Goal: Task Accomplishment & Management: Manage account settings

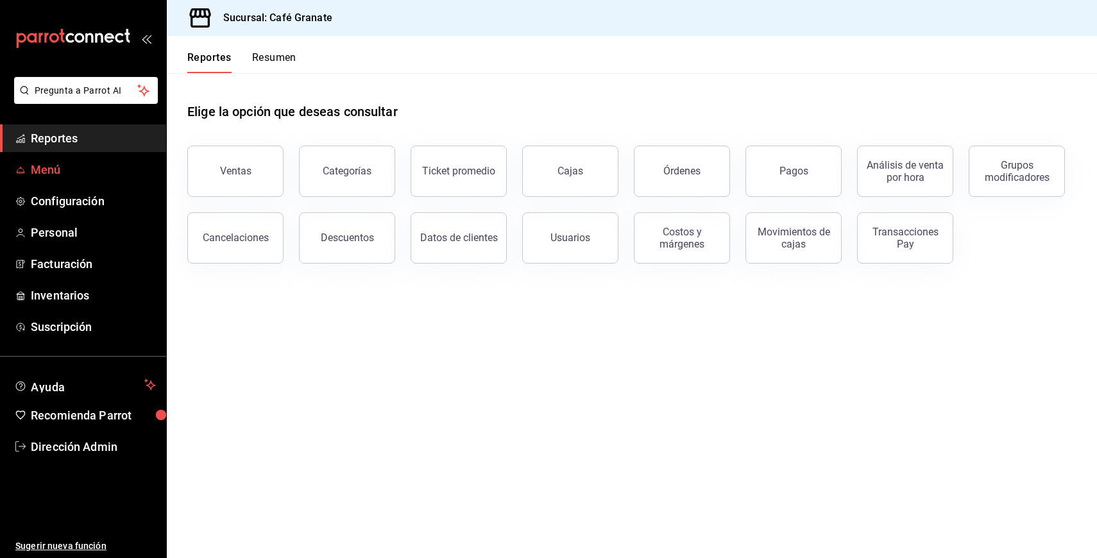
click at [51, 163] on span "Menú" at bounding box center [93, 169] width 125 height 17
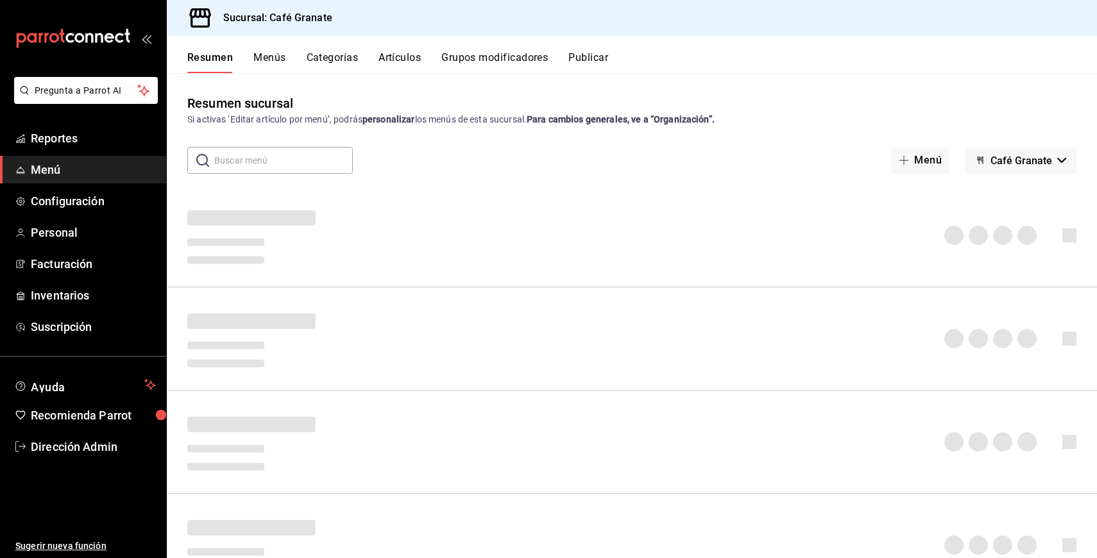
click at [380, 60] on button "Artículos" at bounding box center [399, 62] width 42 height 22
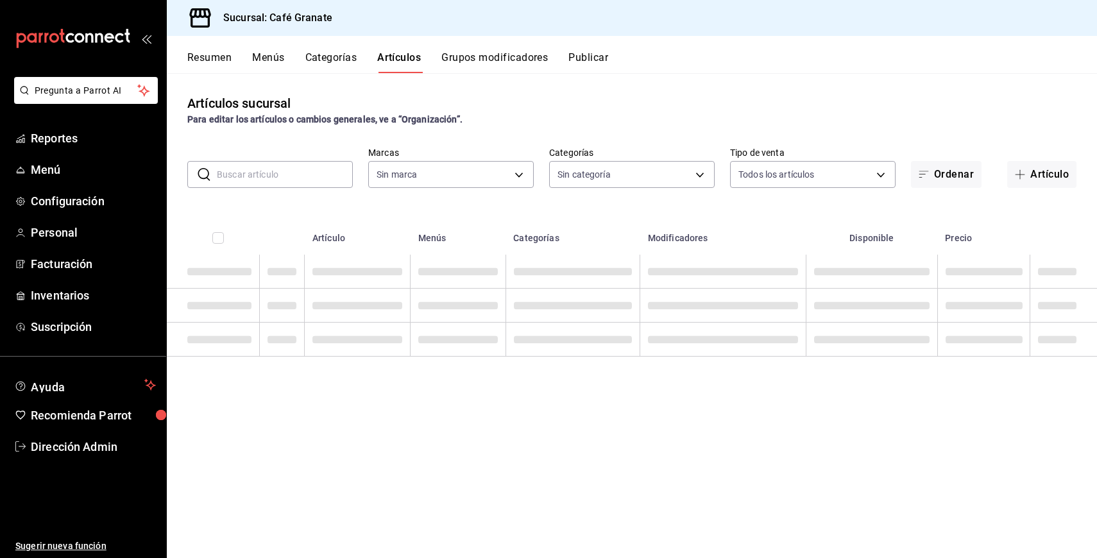
type input "4625bdde-62b8-4f98-949c-7afc06d9373a"
type input "41a6a709-f95c-4312-985f-c6cb9cfd2441,7449706a-c709-4419-9909-2b75b6ac7704,72cc8…"
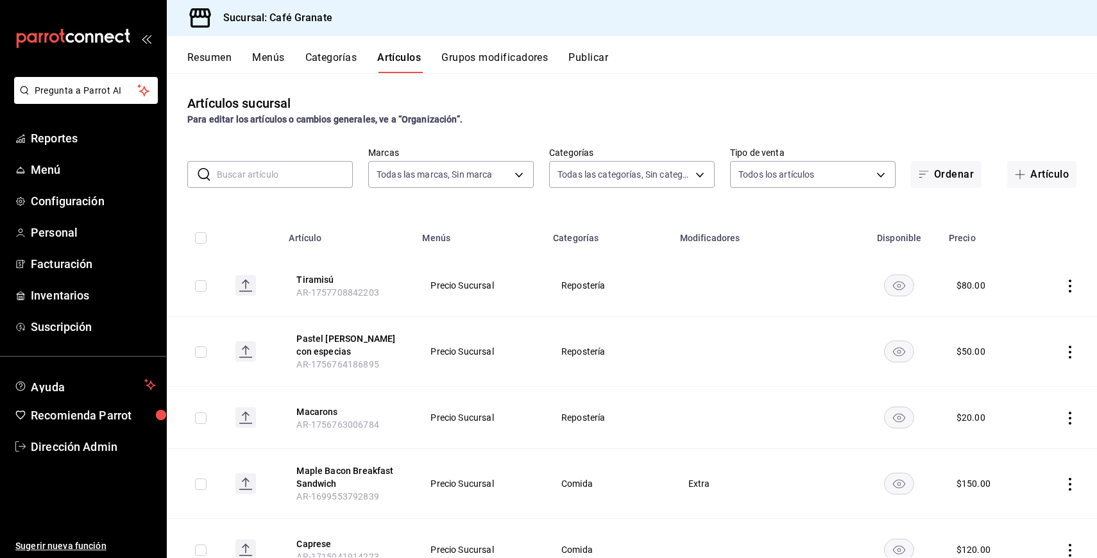
click at [305, 178] on input "text" at bounding box center [285, 175] width 136 height 26
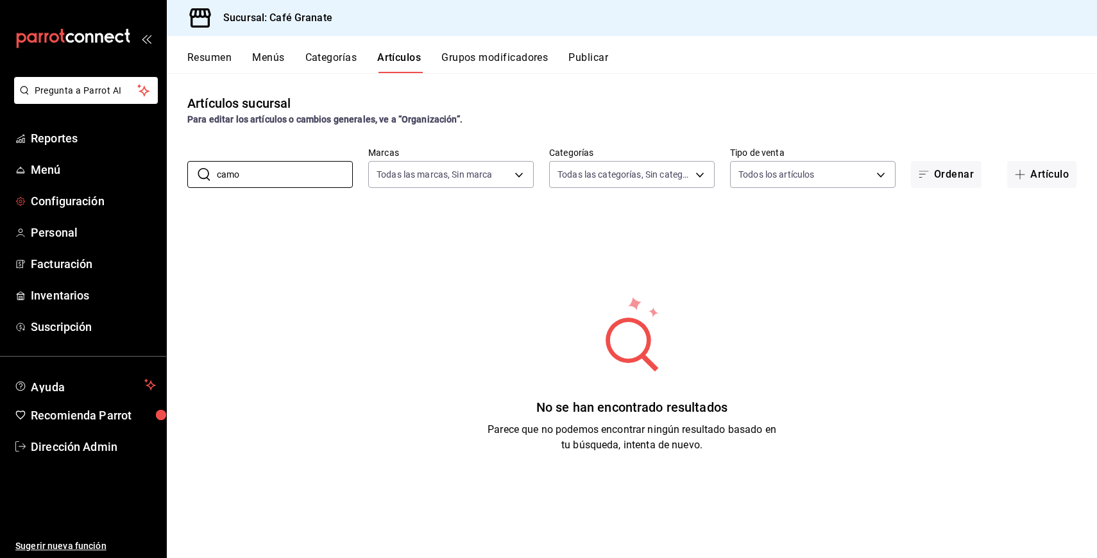
drag, startPoint x: 313, startPoint y: 174, endPoint x: 168, endPoint y: 187, distance: 145.5
click at [168, 187] on div "​ camo ​ Marcas Todas las marcas, Sin marca 4625bdde-62b8-4f98-949c-7afc06d9373…" at bounding box center [632, 167] width 930 height 41
type input "c"
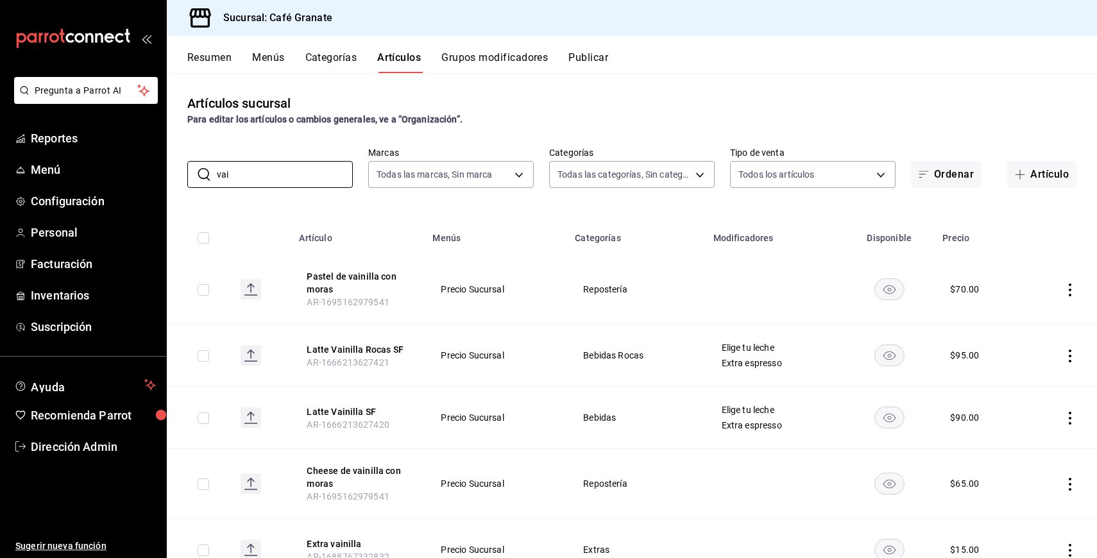
type input "vai"
click at [1070, 420] on icon "actions" at bounding box center [1070, 418] width 13 height 13
click at [1052, 165] on div at bounding box center [548, 279] width 1097 height 558
click at [1048, 179] on button "Artículo" at bounding box center [1041, 174] width 69 height 27
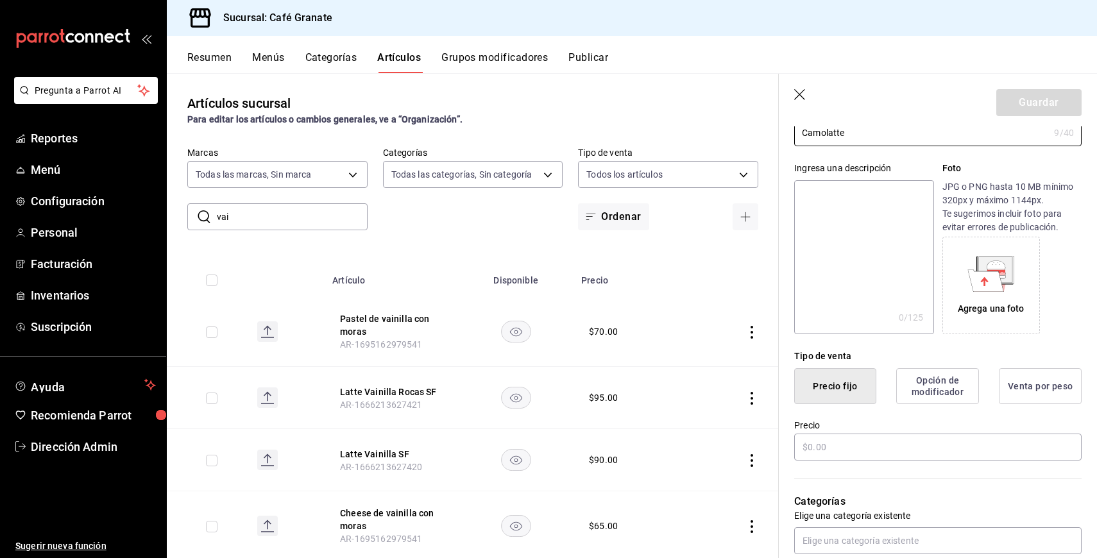
scroll to position [115, 0]
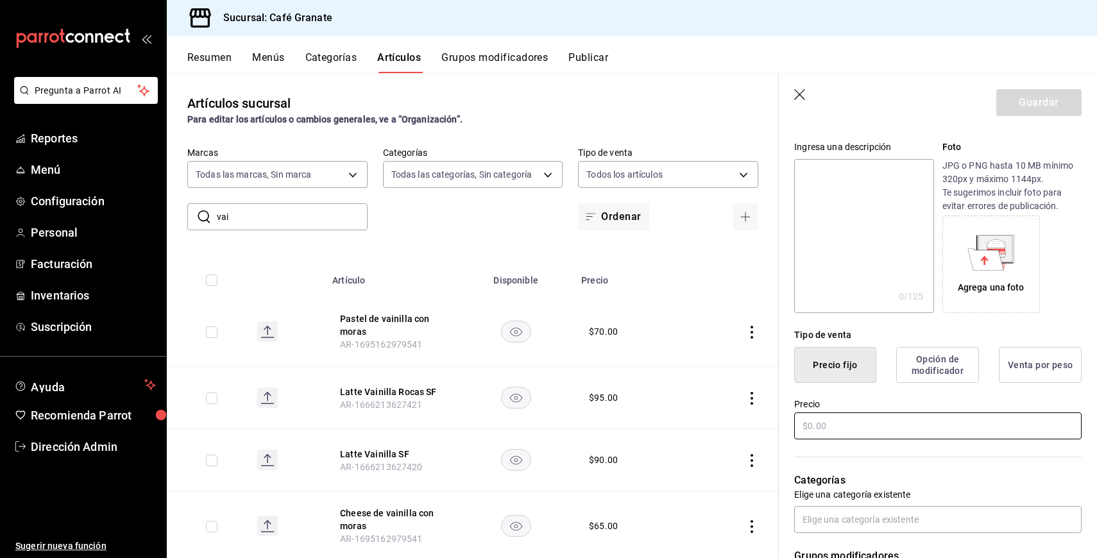
type input "Camolatte"
click at [947, 419] on input "text" at bounding box center [937, 425] width 287 height 27
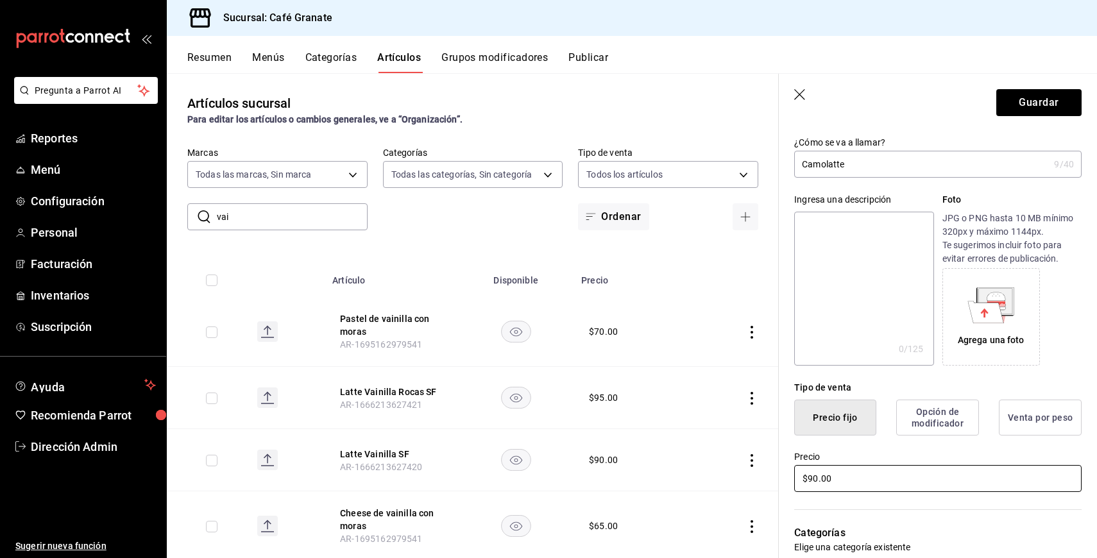
scroll to position [0, 0]
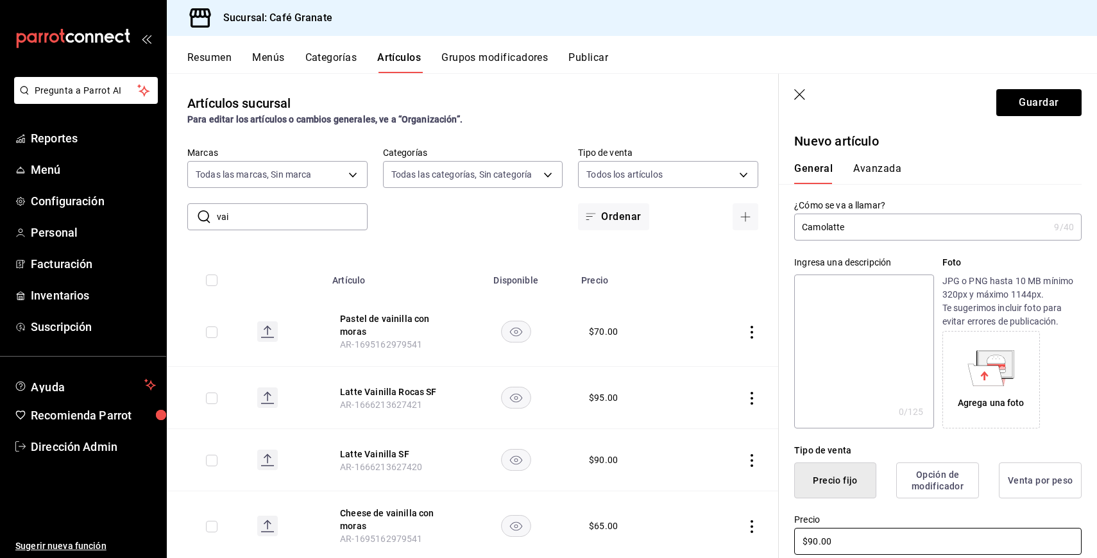
type input "$90.00"
click at [874, 226] on input "Camolatte" at bounding box center [921, 227] width 255 height 26
type input "Camolatte caliente"
click at [1030, 97] on button "Guardar" at bounding box center [1038, 102] width 85 height 27
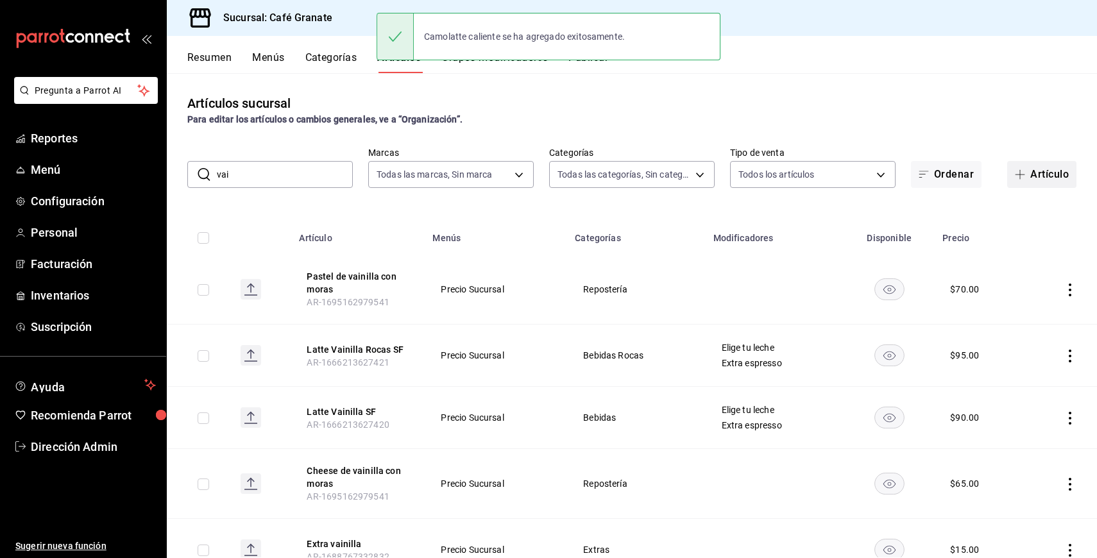
click at [1035, 171] on button "Artículo" at bounding box center [1041, 174] width 69 height 27
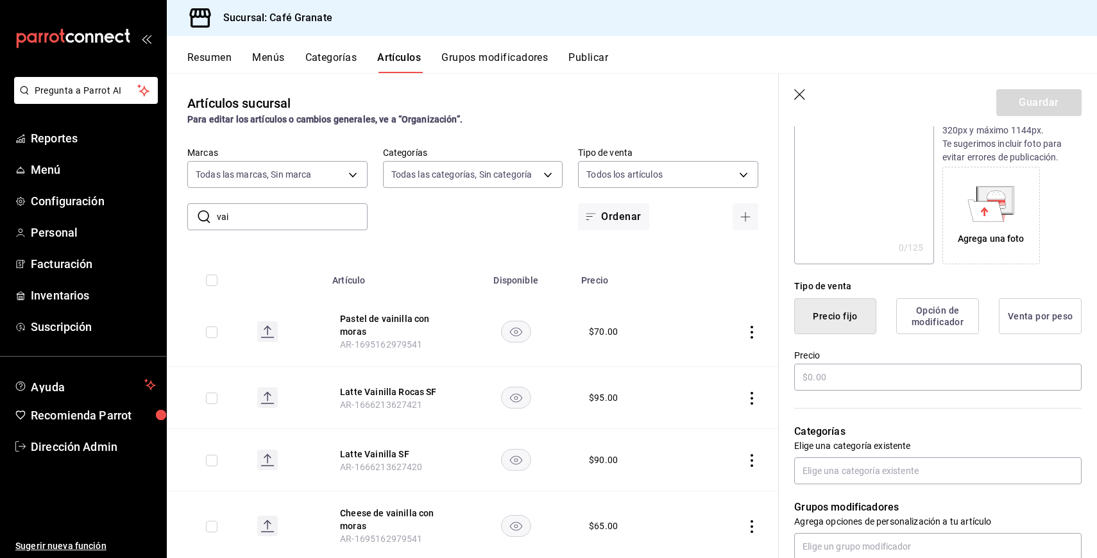
scroll to position [218, 0]
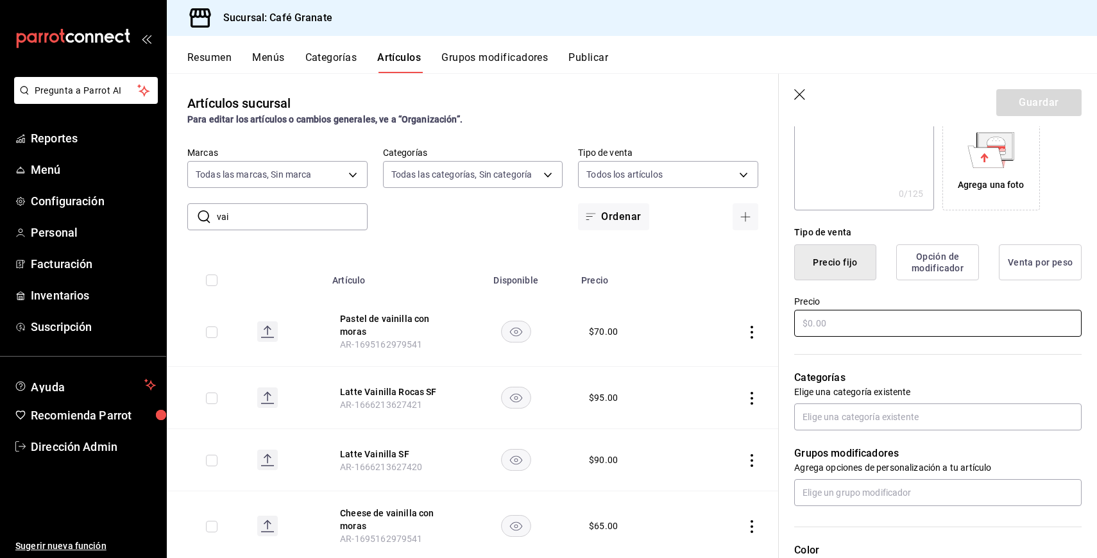
type input "Camolatte rocas"
click at [945, 325] on input "text" at bounding box center [937, 323] width 287 height 27
type input "$95.00"
click at [959, 378] on p "Categorías" at bounding box center [937, 377] width 287 height 15
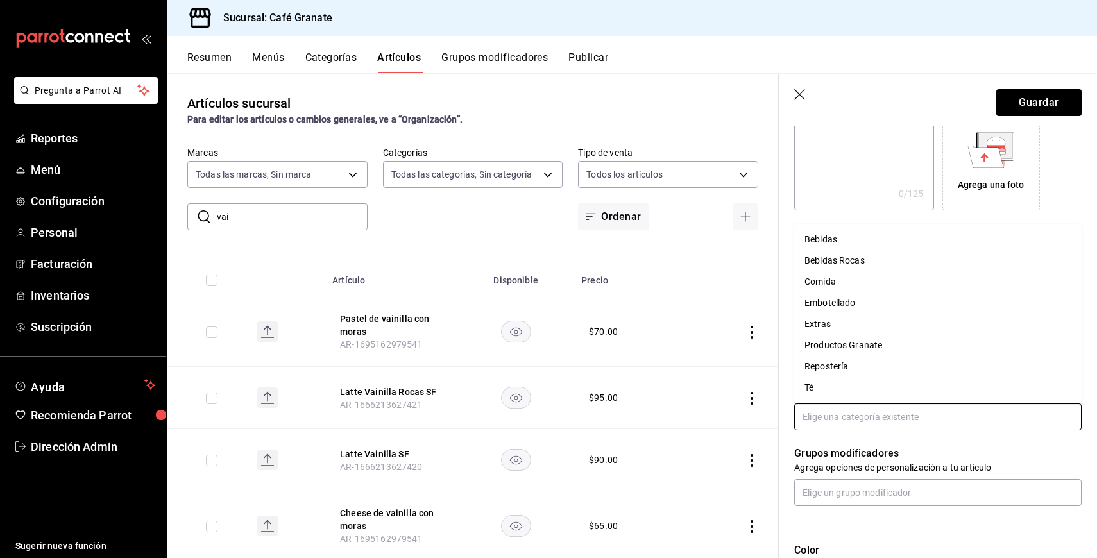
click at [950, 420] on input "text" at bounding box center [937, 416] width 287 height 27
click at [863, 255] on li "Bebidas Rocas" at bounding box center [937, 260] width 287 height 21
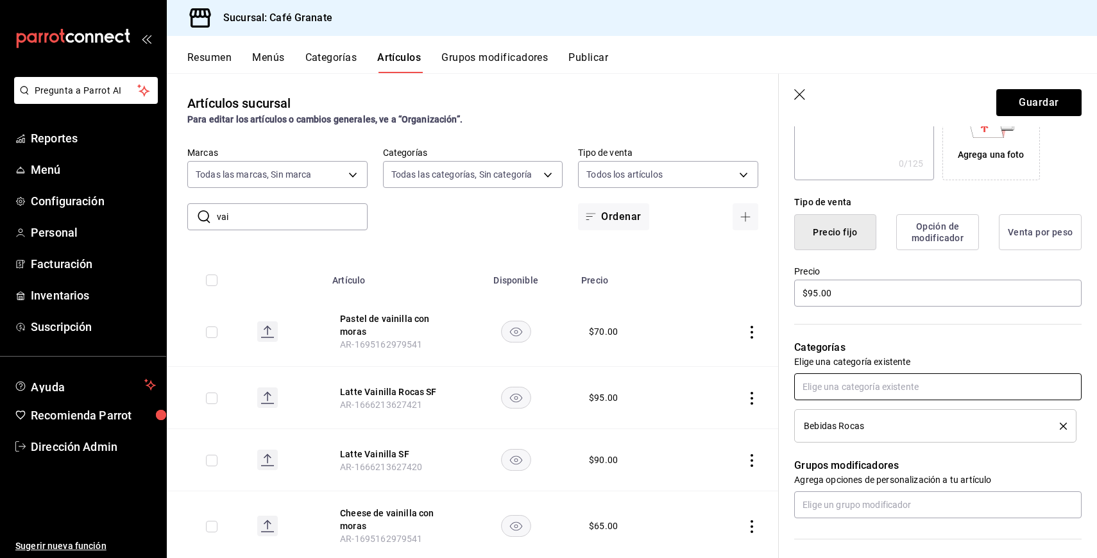
scroll to position [185, 0]
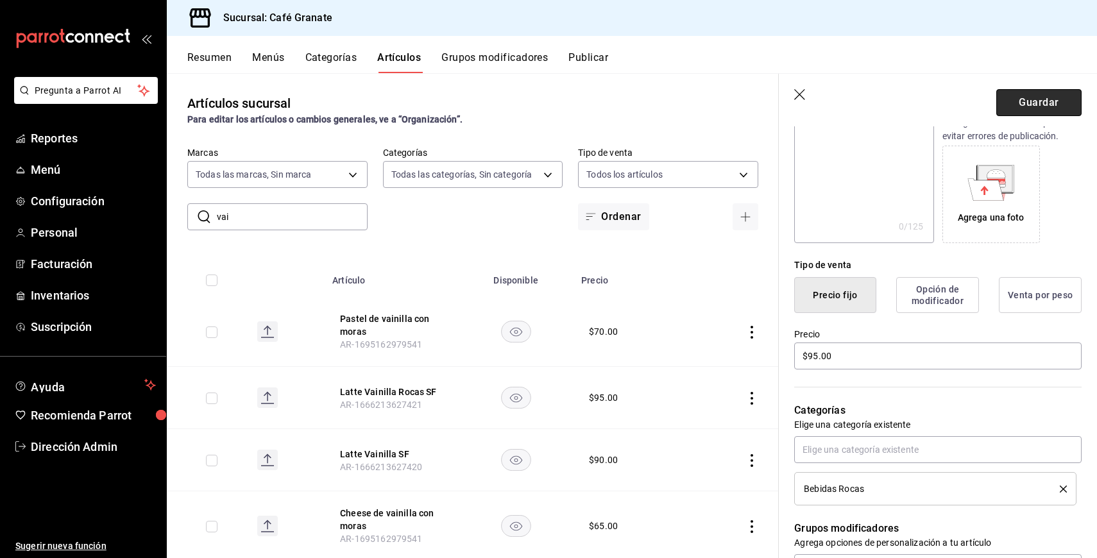
click at [1029, 99] on button "Guardar" at bounding box center [1038, 102] width 85 height 27
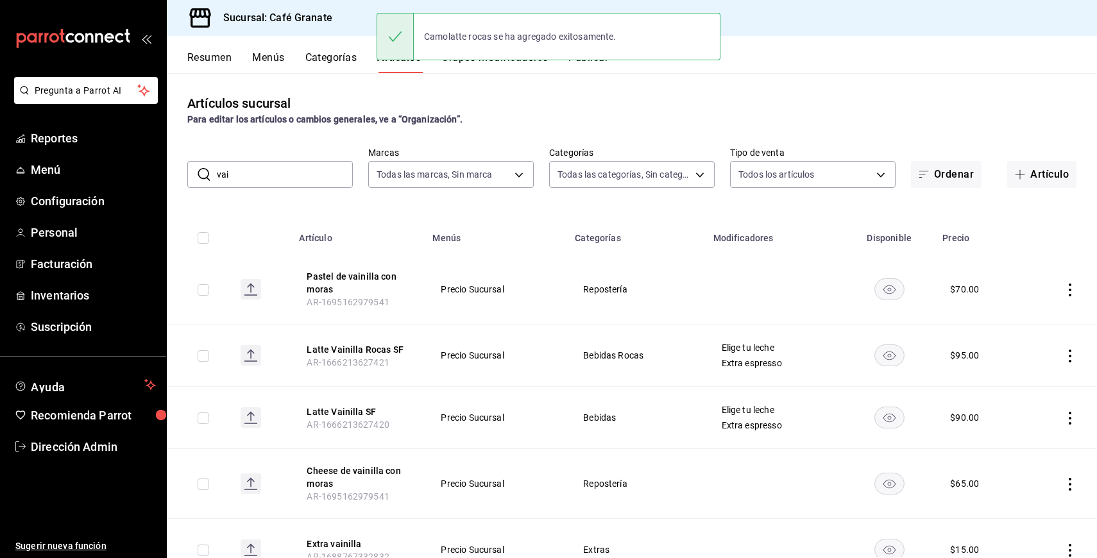
drag, startPoint x: 302, startPoint y: 163, endPoint x: 279, endPoint y: 167, distance: 23.5
click at [279, 167] on input "vai" at bounding box center [285, 175] width 136 height 26
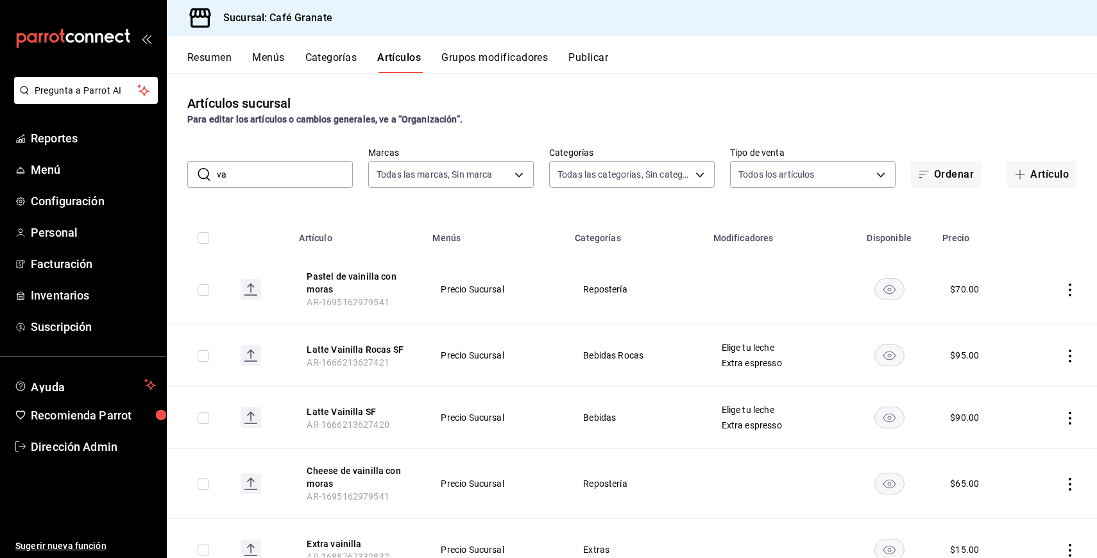
type input "v"
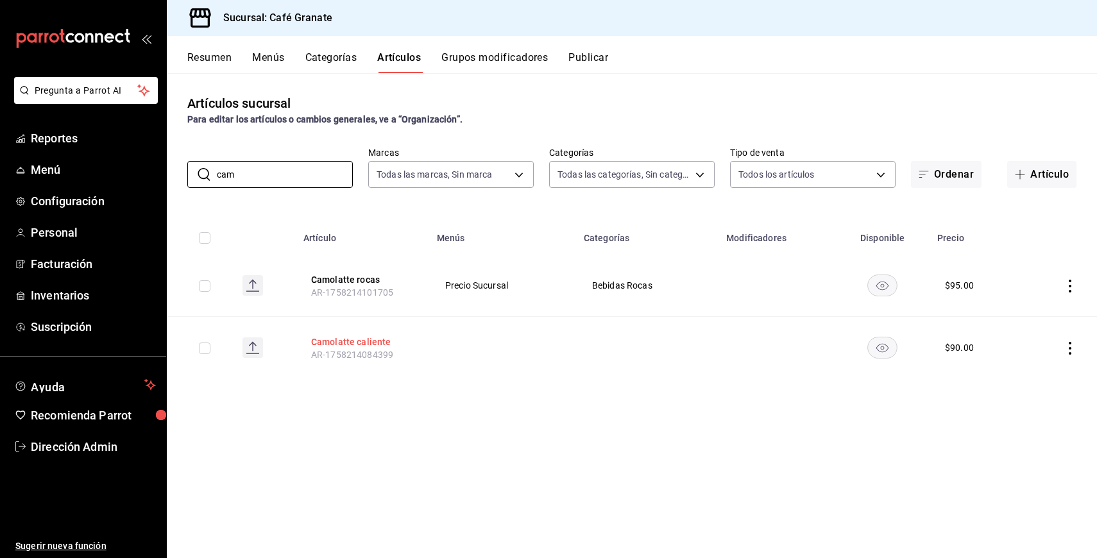
type input "cam"
click at [353, 343] on button "Camolatte caliente" at bounding box center [362, 341] width 103 height 13
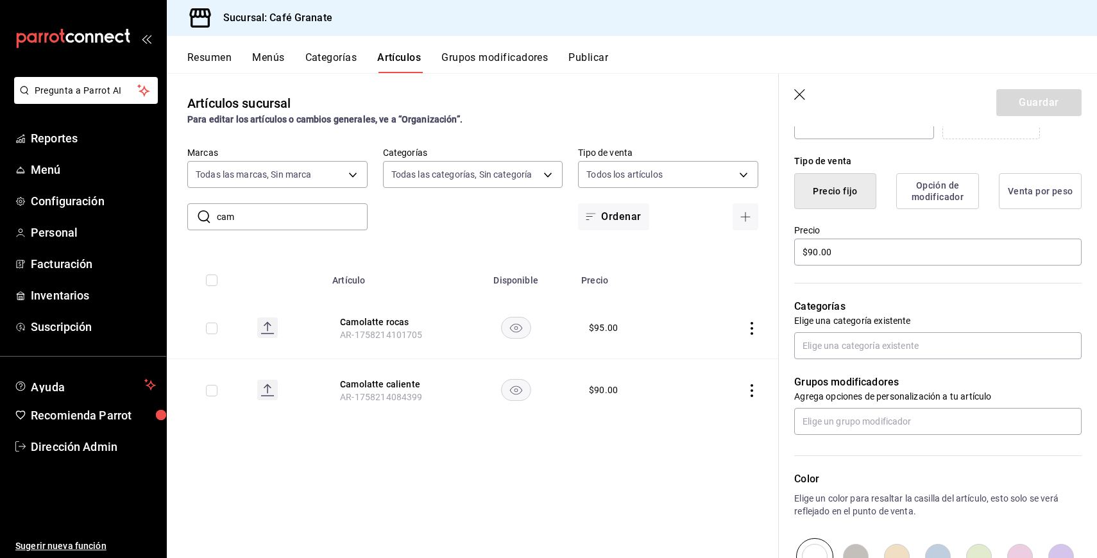
scroll to position [468, 0]
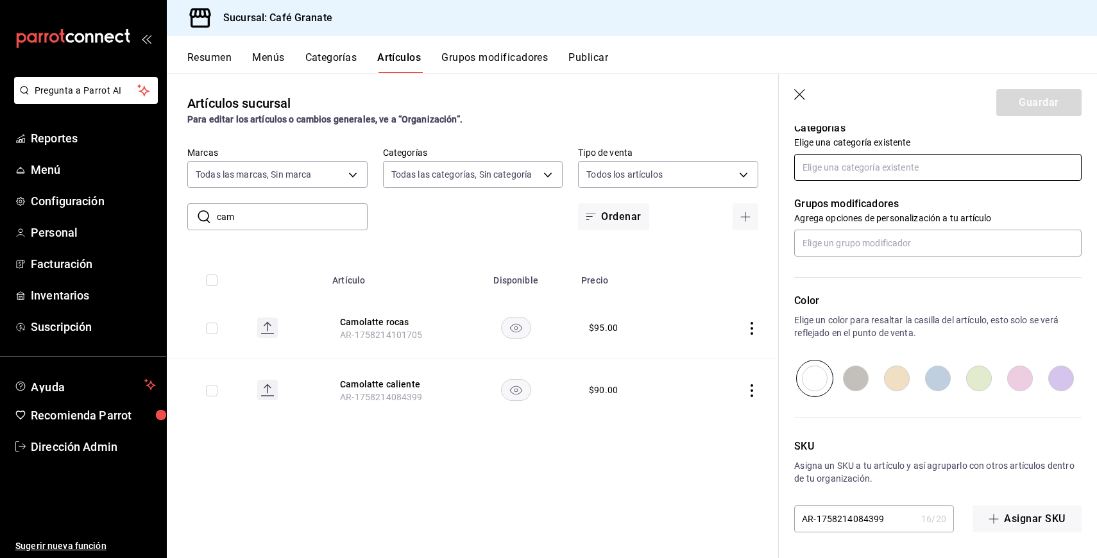
click at [885, 167] on input "text" at bounding box center [937, 167] width 287 height 27
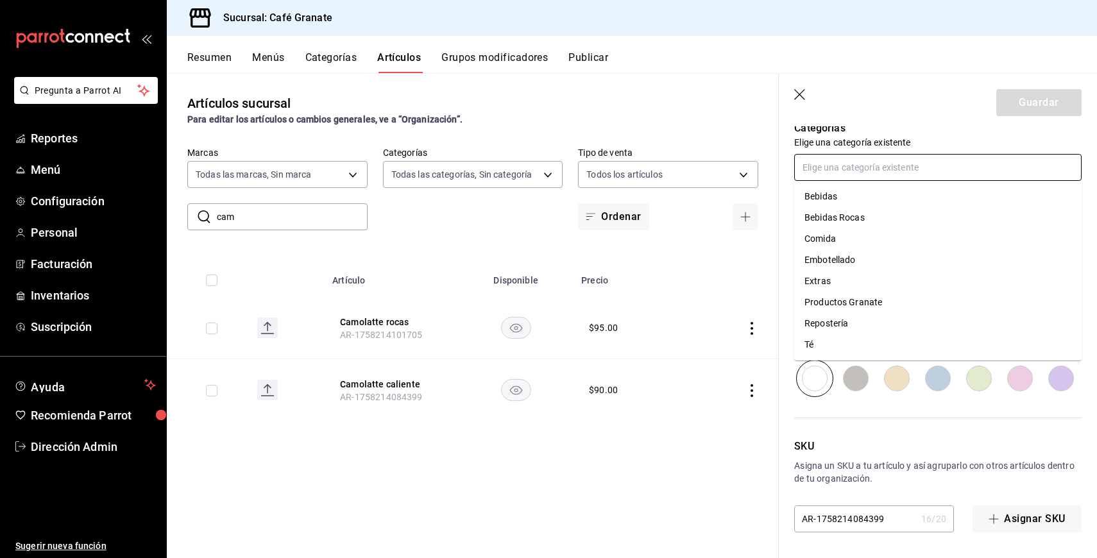
click at [876, 203] on li "Bebidas" at bounding box center [937, 196] width 287 height 21
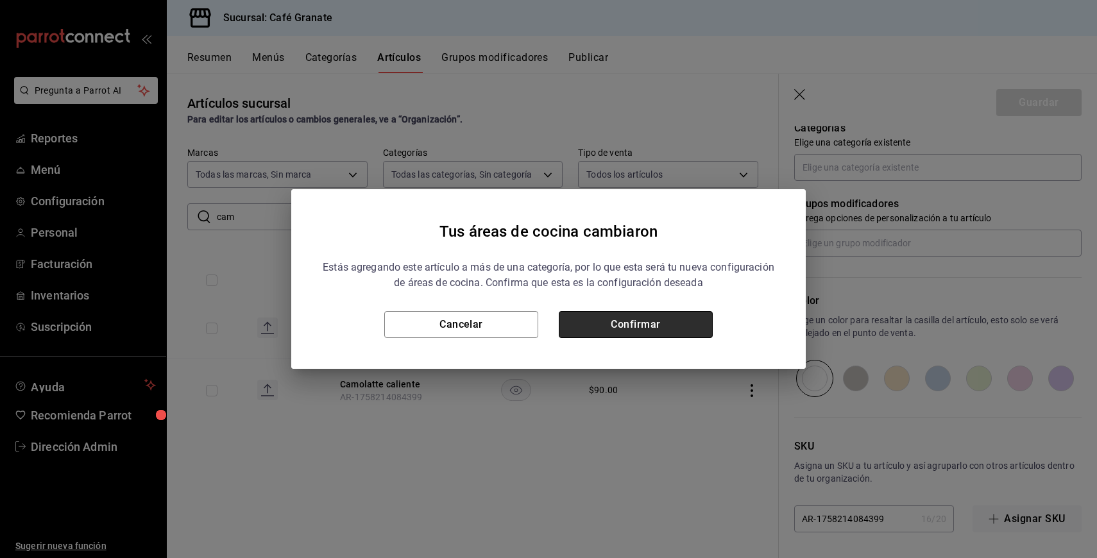
click at [663, 323] on button "Confirmar" at bounding box center [636, 324] width 154 height 27
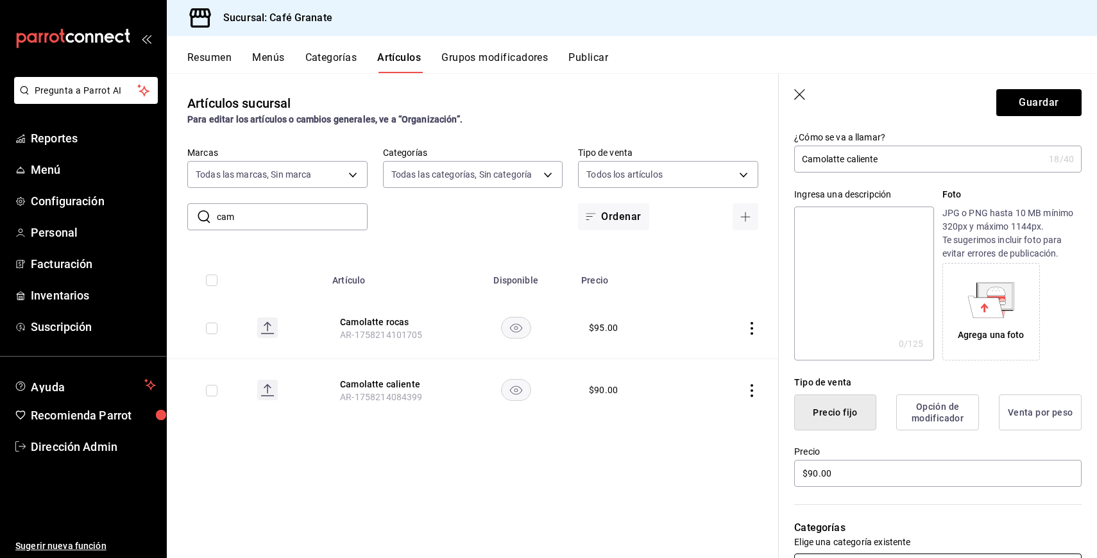
scroll to position [0, 0]
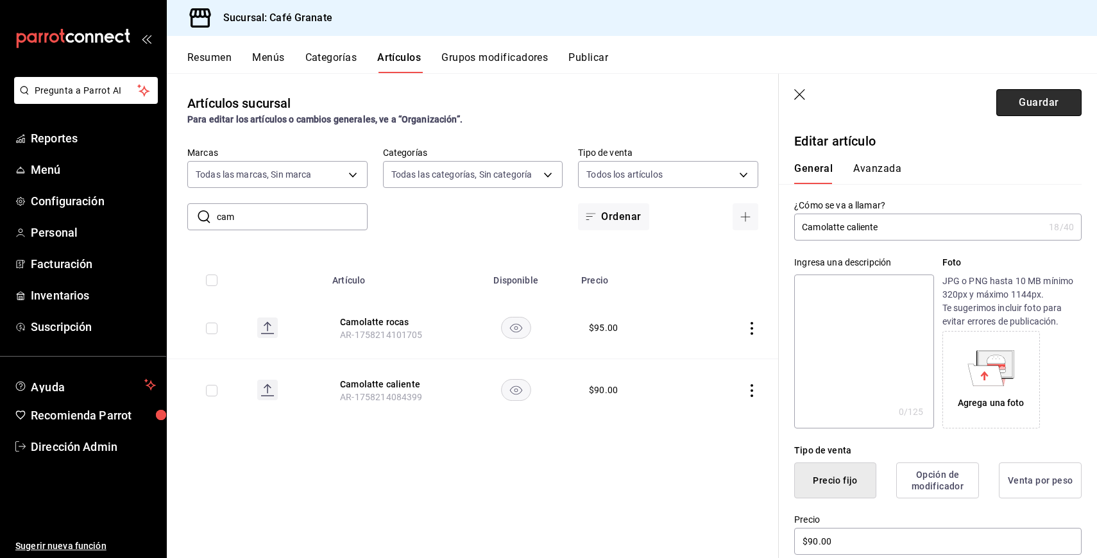
click at [1028, 103] on button "Guardar" at bounding box center [1038, 102] width 85 height 27
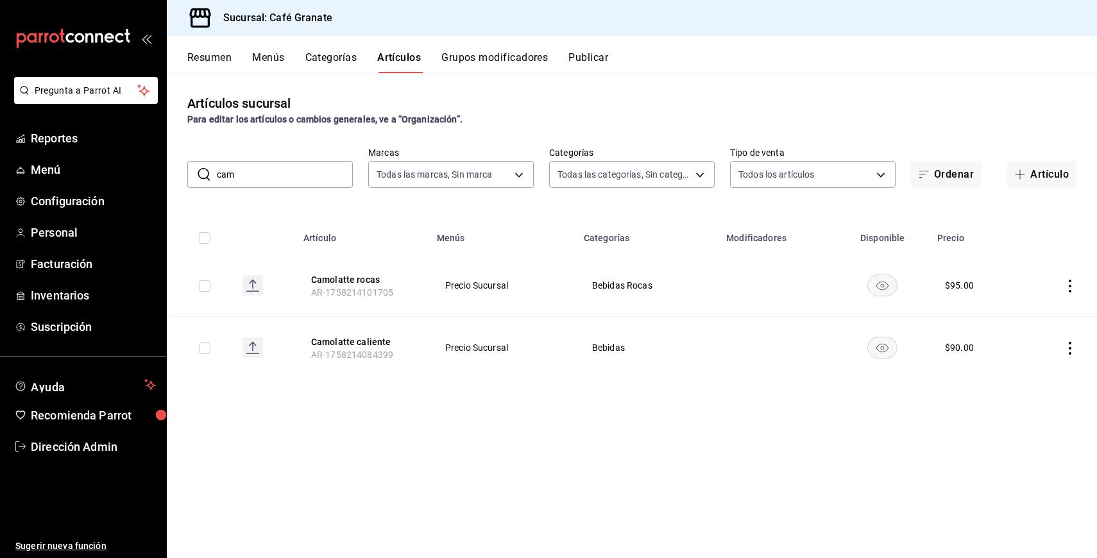
click at [221, 62] on button "Resumen" at bounding box center [209, 62] width 44 height 22
